Goal: Information Seeking & Learning: Learn about a topic

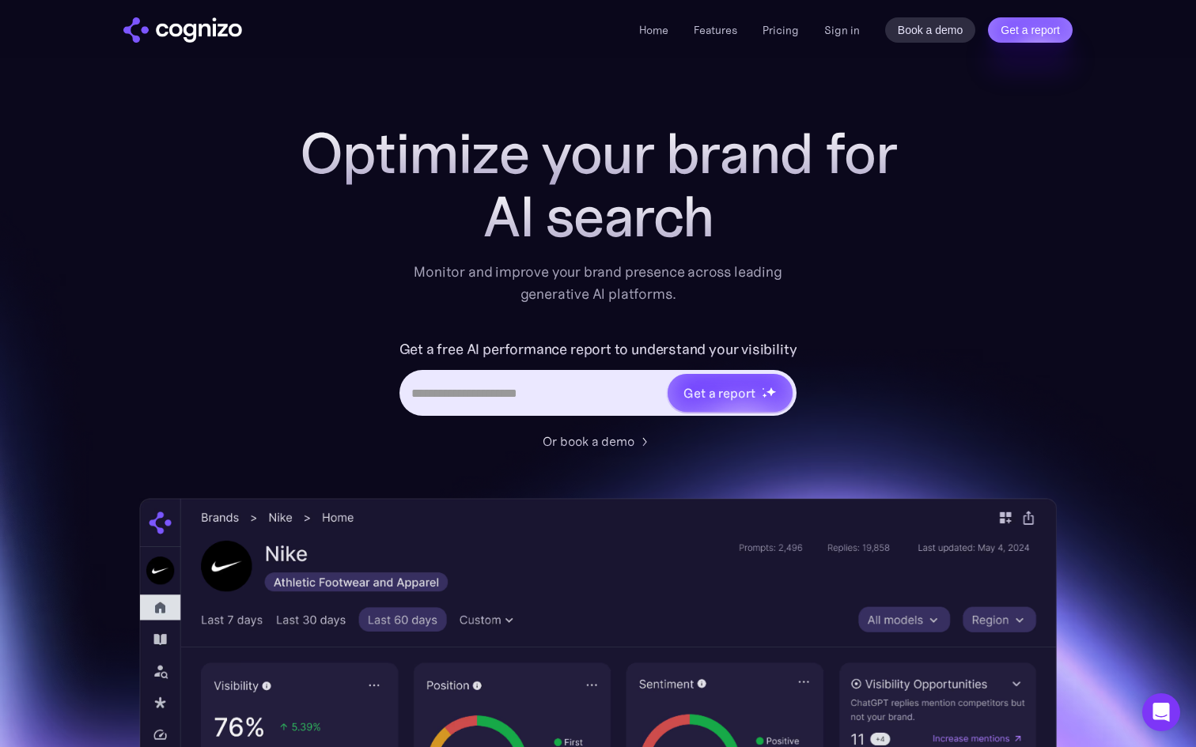
click at [774, 22] on li "Pricing" at bounding box center [780, 30] width 36 height 19
click at [774, 28] on link "Pricing" at bounding box center [780, 30] width 36 height 14
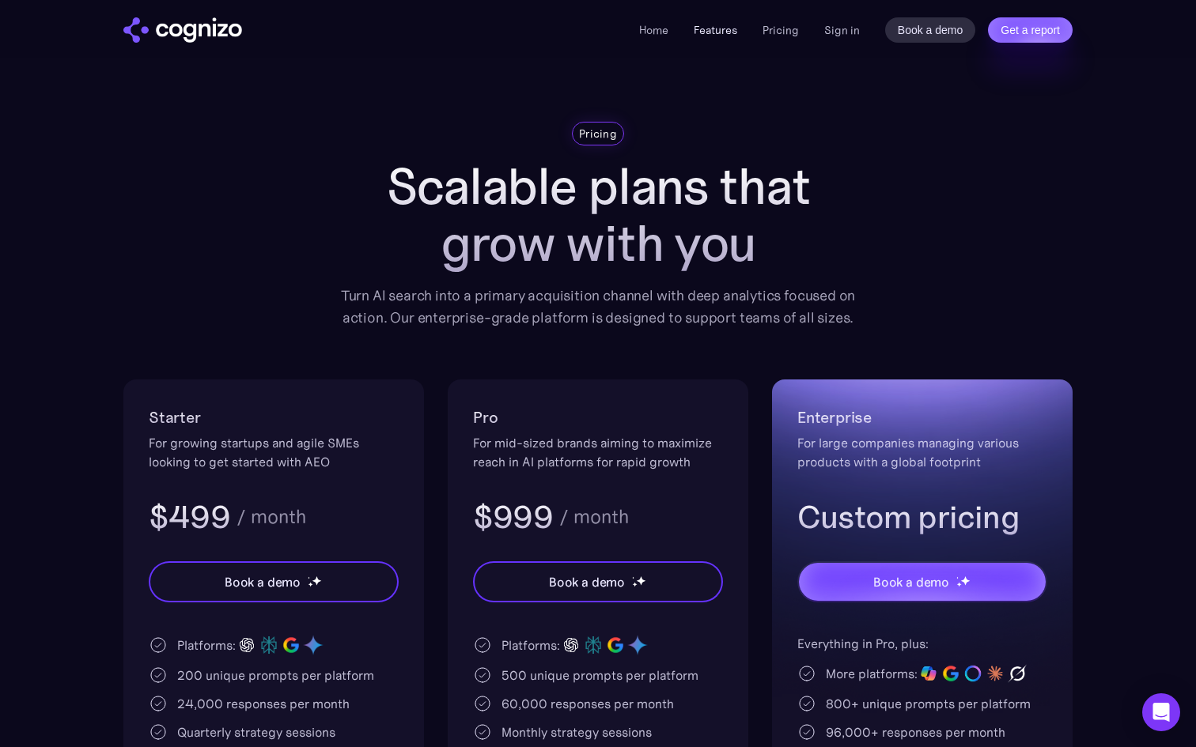
click at [732, 33] on link "Features" at bounding box center [716, 30] width 44 height 14
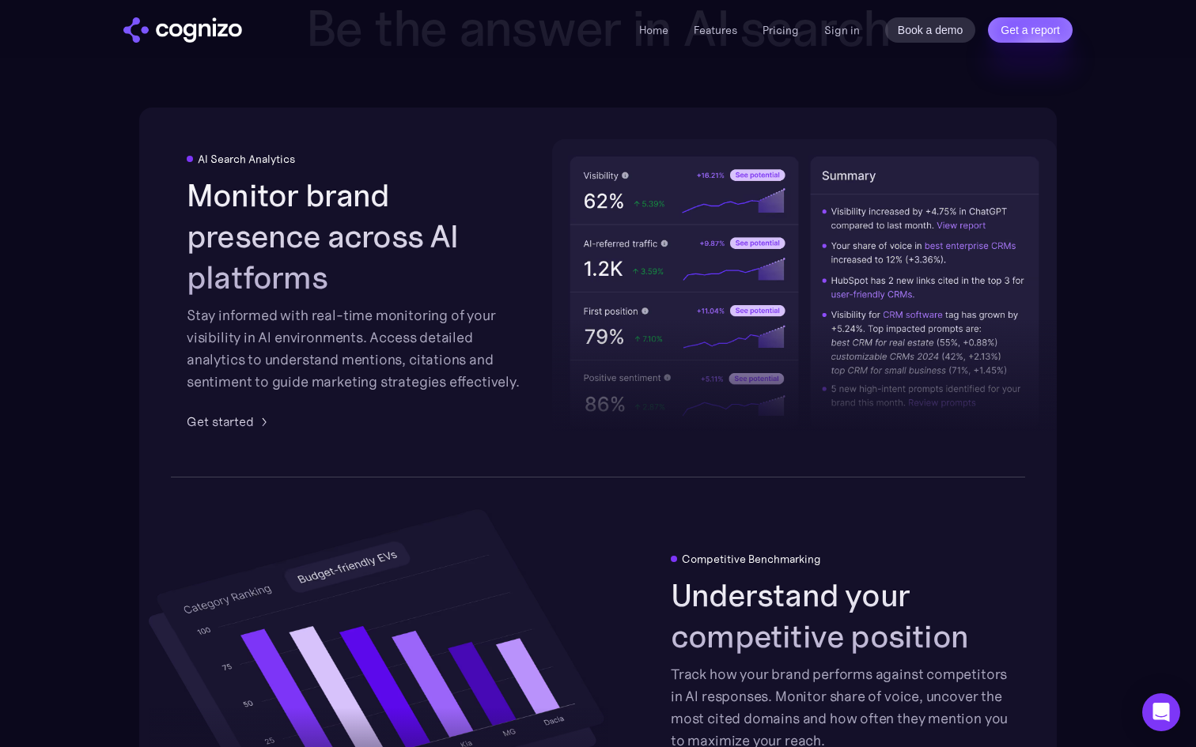
click at [661, 38] on li "Home" at bounding box center [653, 30] width 29 height 19
click at [654, 31] on link "Home" at bounding box center [653, 30] width 29 height 14
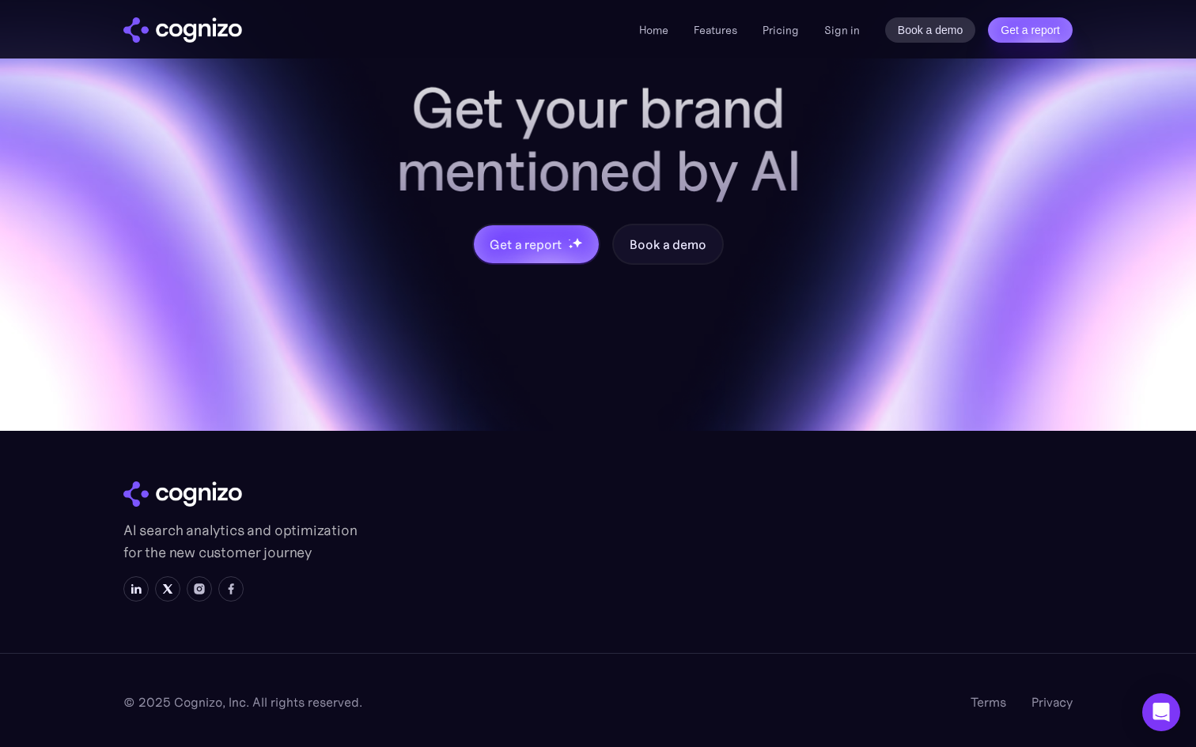
scroll to position [6221, 0]
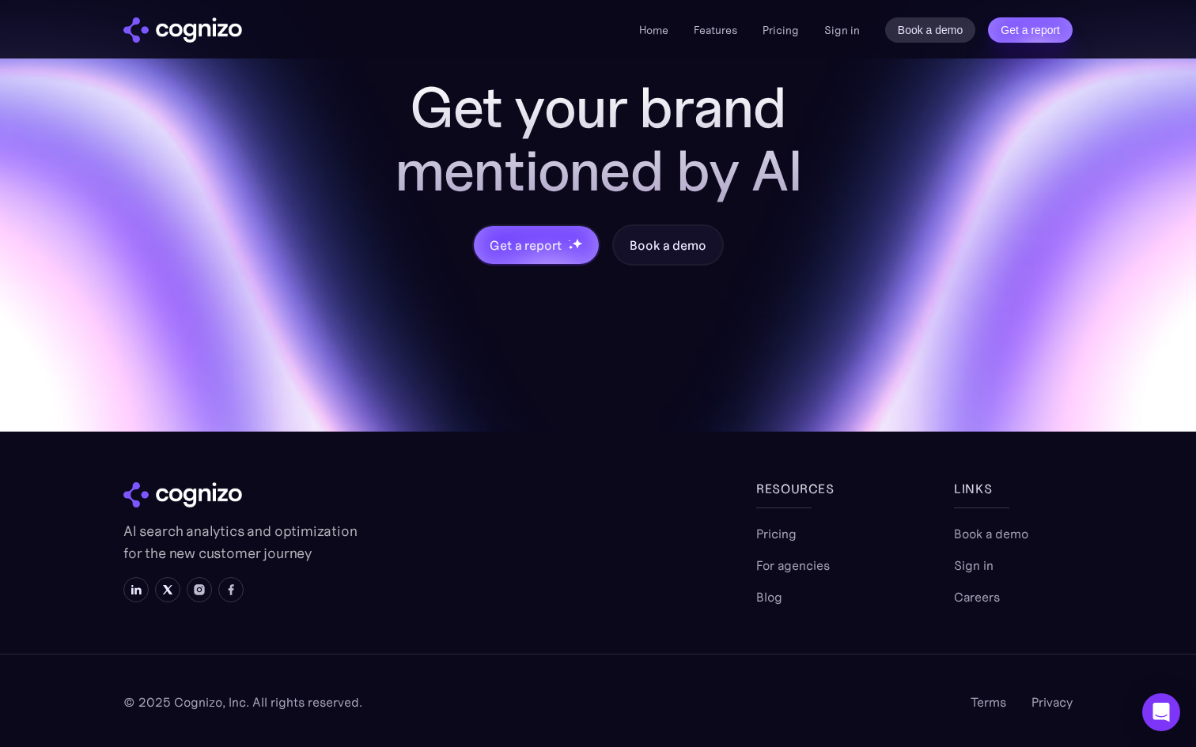
click at [789, 36] on li "Pricing" at bounding box center [780, 30] width 36 height 19
click at [786, 34] on link "Pricing" at bounding box center [780, 30] width 36 height 14
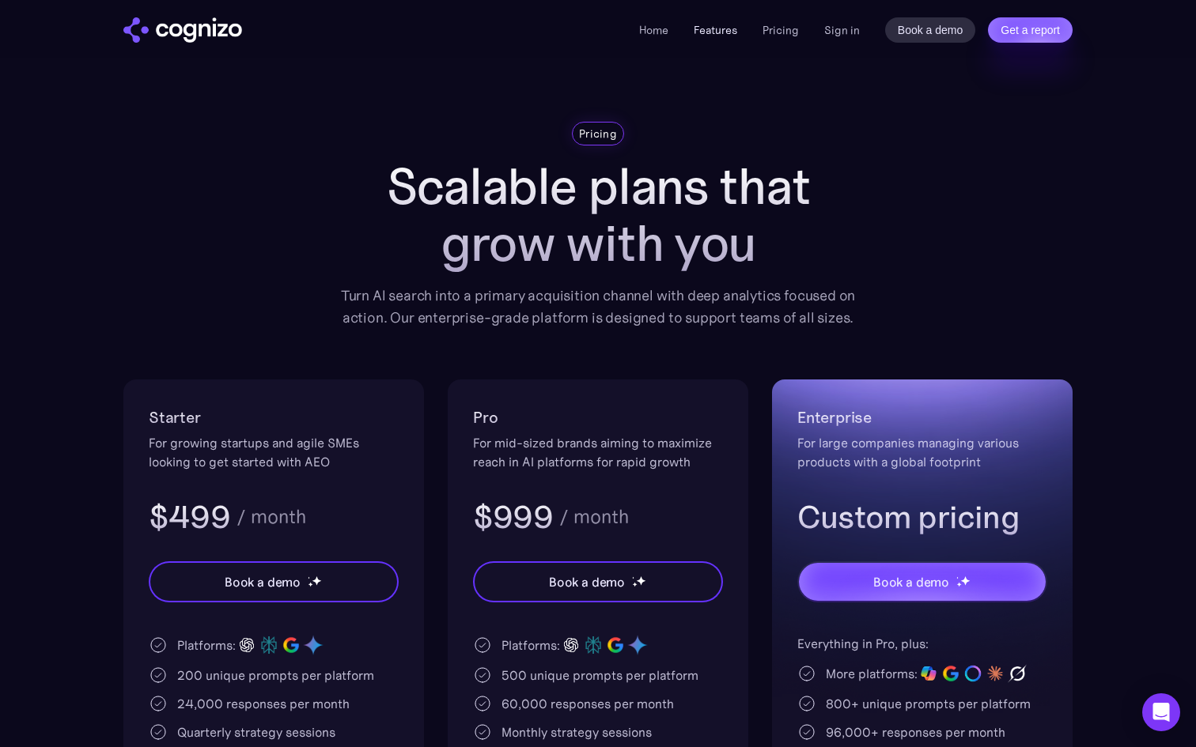
click at [725, 35] on link "Features" at bounding box center [716, 30] width 44 height 14
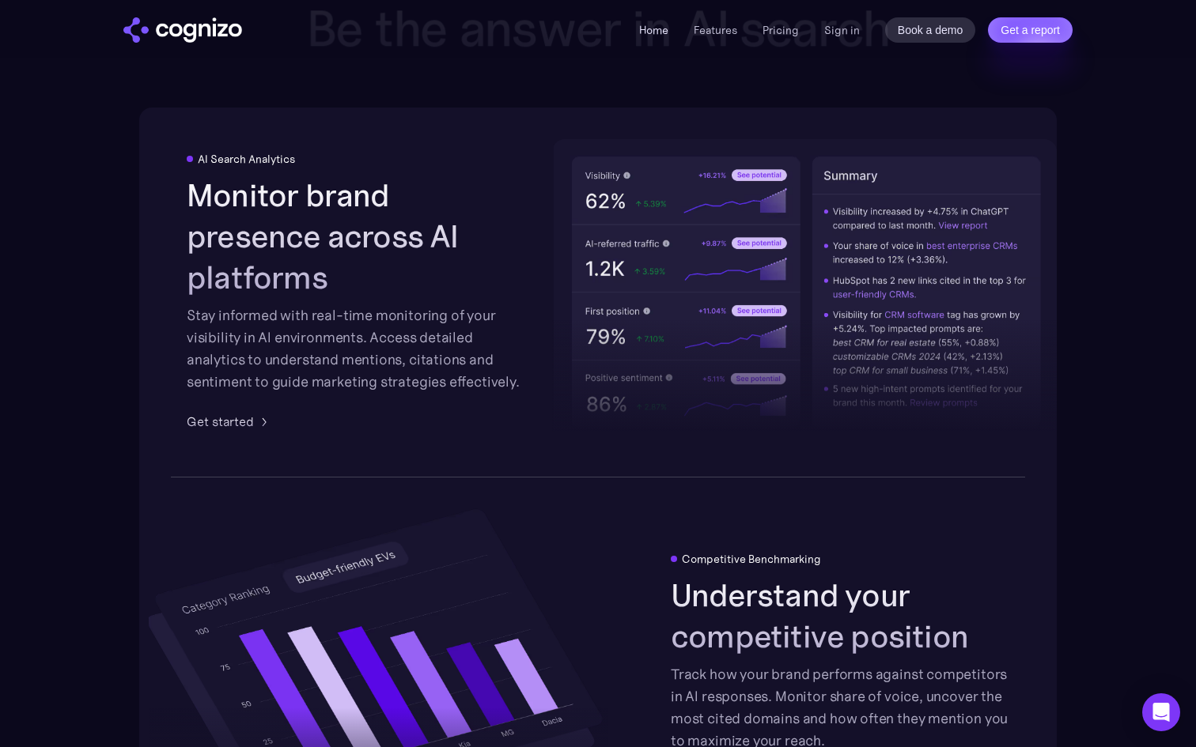
click at [649, 32] on link "Home" at bounding box center [653, 30] width 29 height 14
